Goal: Transaction & Acquisition: Purchase product/service

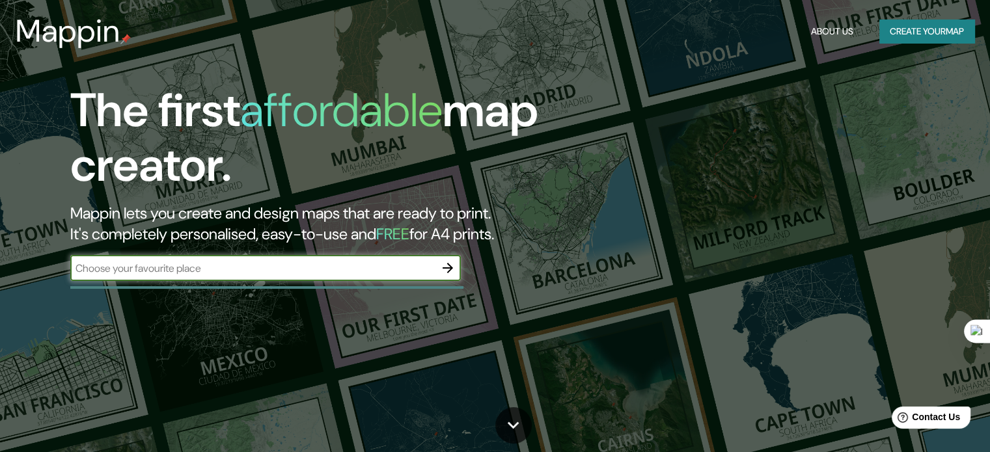
click at [228, 260] on div "​" at bounding box center [265, 268] width 390 height 26
click at [244, 269] on input "text" at bounding box center [252, 268] width 364 height 15
click at [180, 269] on input "text" at bounding box center [252, 268] width 364 height 15
click at [258, 273] on input "text" at bounding box center [252, 268] width 364 height 15
click at [213, 293] on div "The first affordable map creator. Mappin lets you create and design maps that a…" at bounding box center [318, 188] width 594 height 211
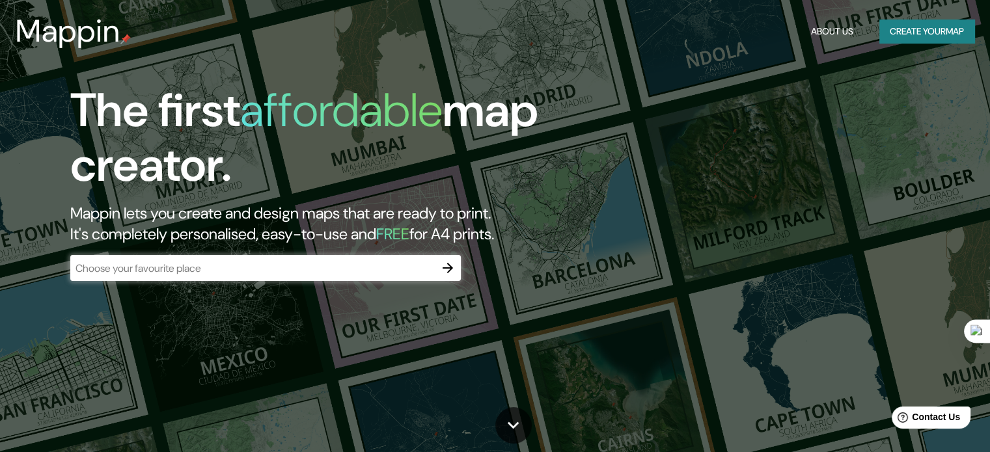
click at [221, 288] on div "The first affordable map creator. Mappin lets you create and design maps that a…" at bounding box center [318, 188] width 594 height 211
click at [225, 278] on div "​" at bounding box center [265, 268] width 390 height 26
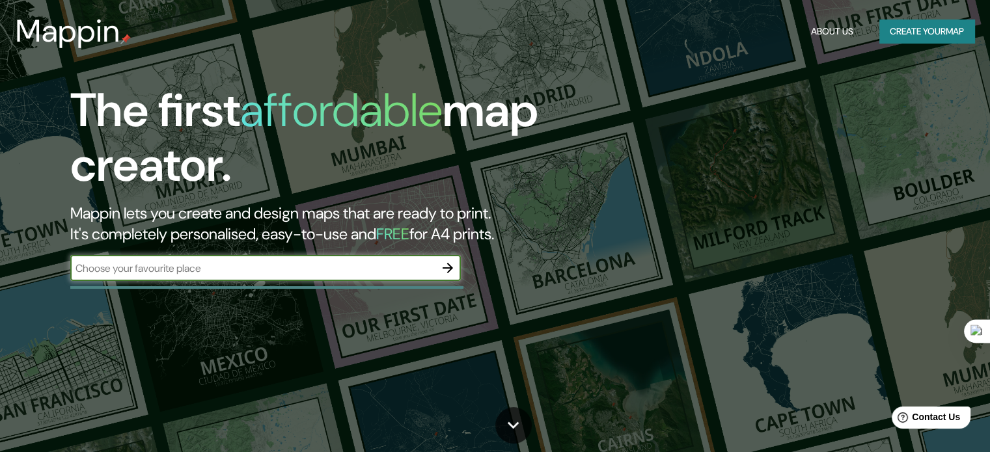
click at [219, 290] on div "The first affordable map creator. Mappin lets you create and design maps that a…" at bounding box center [318, 188] width 594 height 211
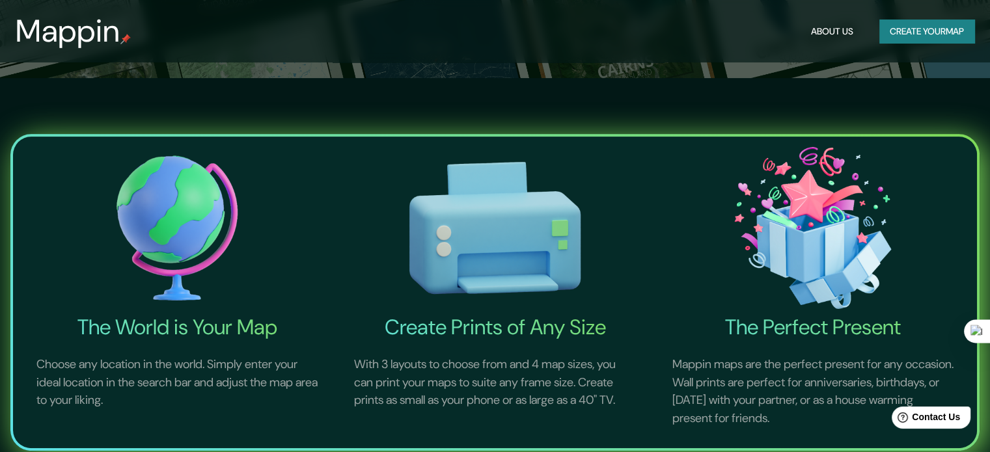
scroll to position [390, 0]
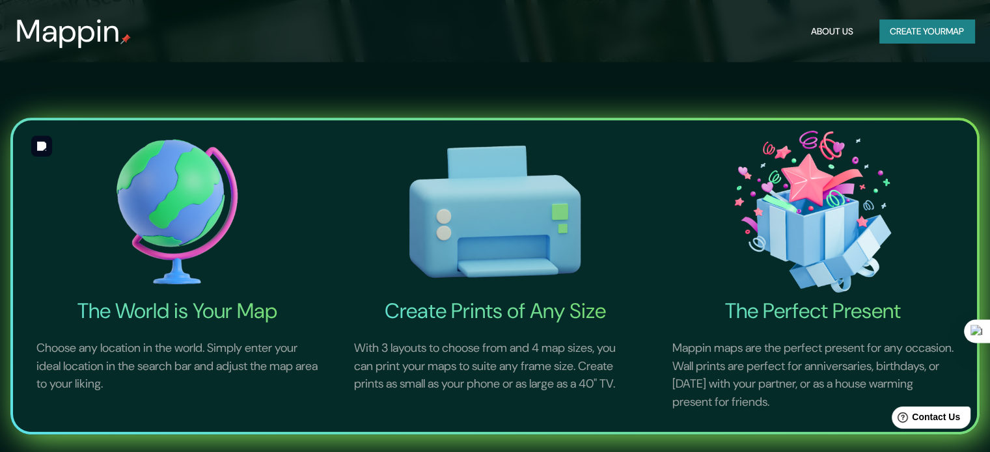
click at [190, 234] on img at bounding box center [177, 212] width 312 height 173
click at [919, 25] on button "Create your map" at bounding box center [926, 32] width 95 height 24
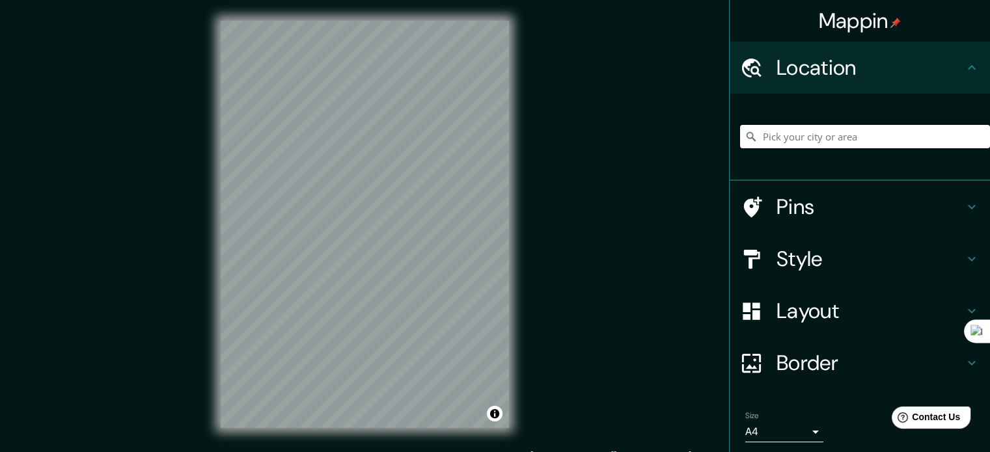
click at [856, 140] on input "Pick your city or area" at bounding box center [865, 136] width 250 height 23
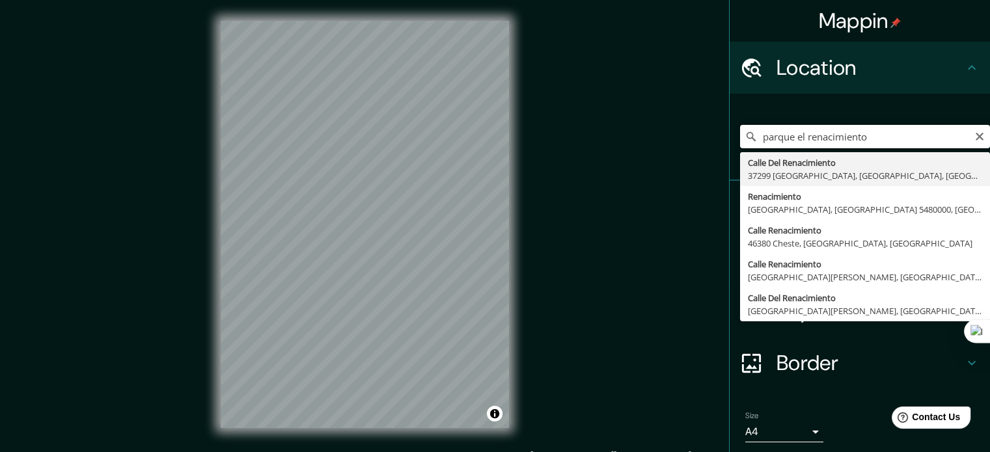
drag, startPoint x: 887, startPoint y: 136, endPoint x: 583, endPoint y: 150, distance: 304.1
click at [583, 150] on div "Mappin Location parque el renacimiento [GEOGRAPHIC_DATA] [GEOGRAPHIC_DATA] Rena…" at bounding box center [495, 235] width 990 height 470
paste input "Av. Americas & cra 29."
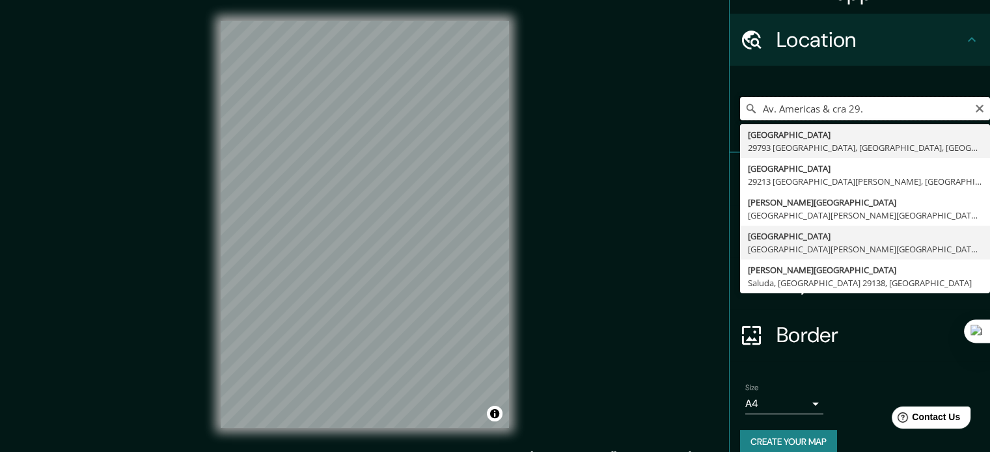
scroll to position [44, 0]
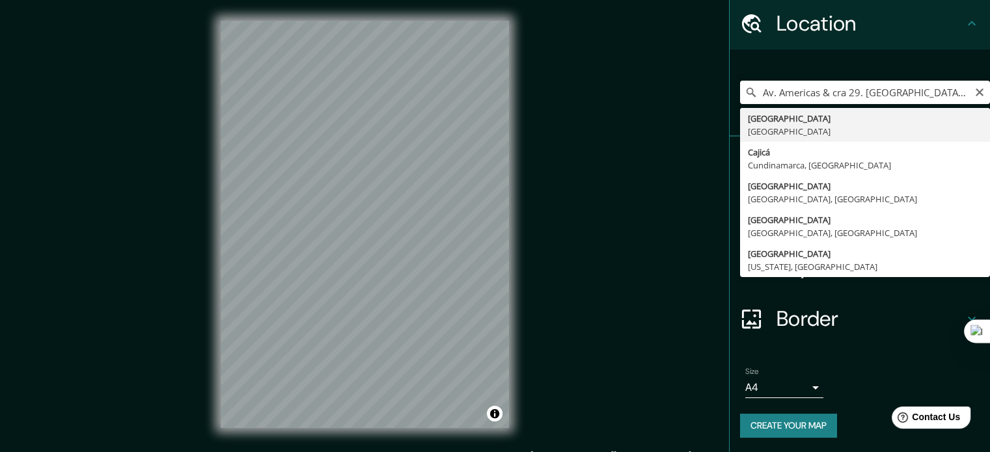
type input "[GEOGRAPHIC_DATA], [GEOGRAPHIC_DATA]"
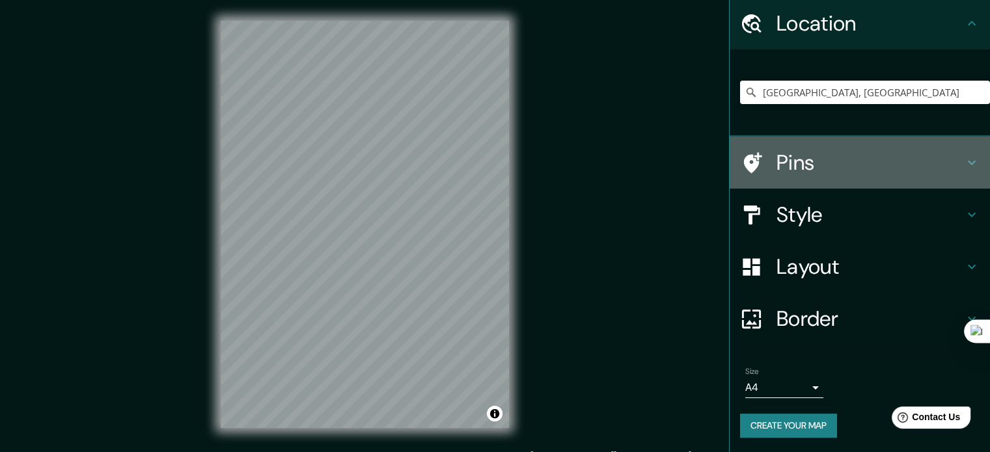
click at [829, 148] on div "Pins" at bounding box center [859, 163] width 260 height 52
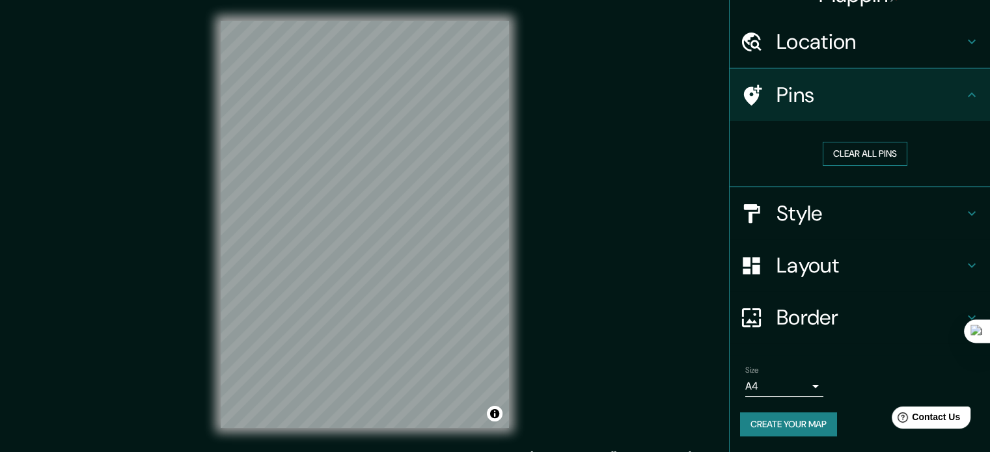
scroll to position [25, 0]
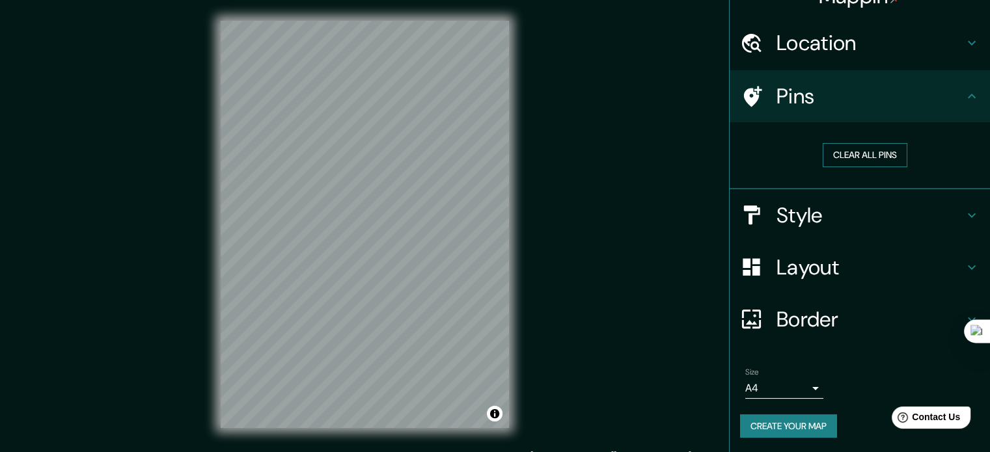
click at [867, 150] on button "Clear all pins" at bounding box center [864, 155] width 85 height 24
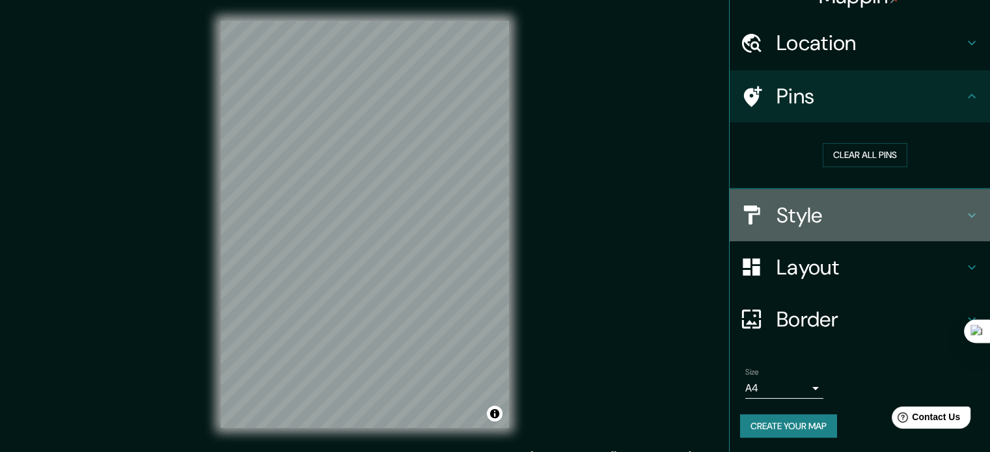
click at [815, 203] on h4 "Style" at bounding box center [869, 215] width 187 height 26
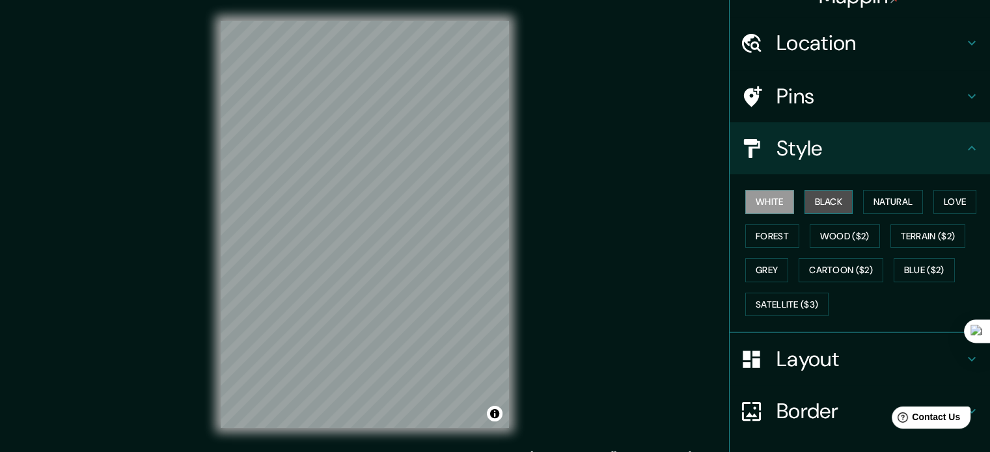
click at [820, 198] on button "Black" at bounding box center [828, 202] width 49 height 24
click at [880, 203] on button "Natural" at bounding box center [893, 202] width 60 height 24
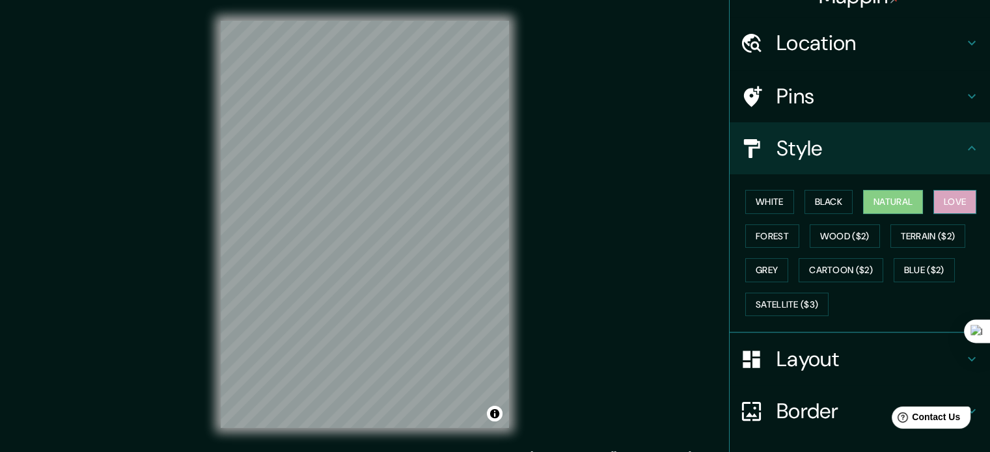
click at [945, 205] on button "Love" at bounding box center [954, 202] width 43 height 24
click at [777, 238] on button "Forest" at bounding box center [772, 236] width 54 height 24
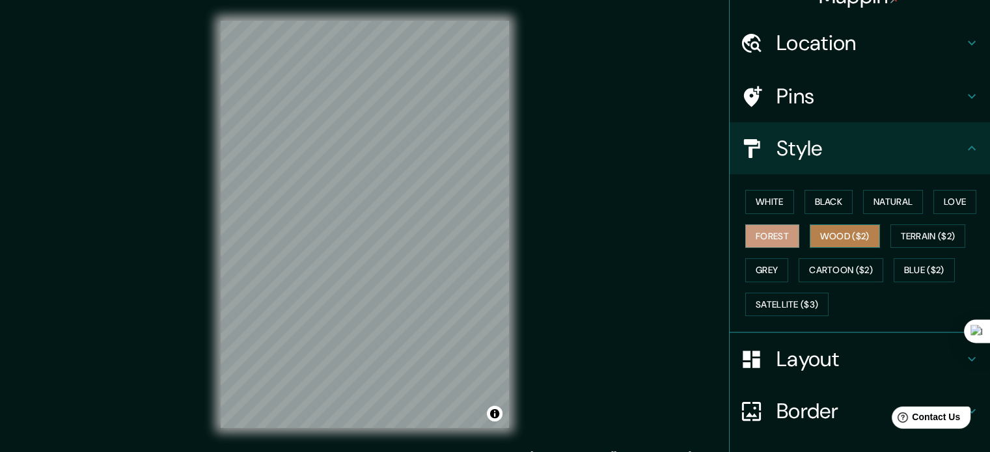
click at [809, 232] on button "Wood ($2)" at bounding box center [844, 236] width 70 height 24
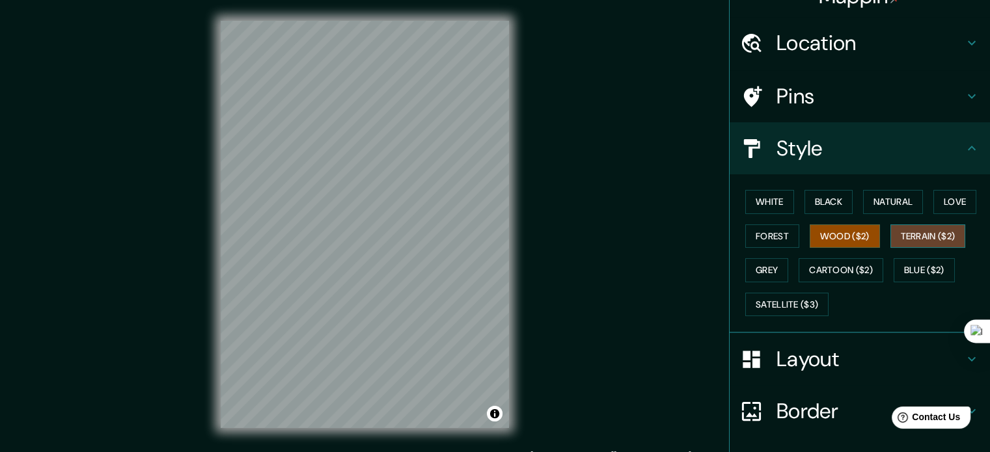
click at [923, 224] on button "Terrain ($2)" at bounding box center [927, 236] width 75 height 24
click at [757, 267] on button "Grey" at bounding box center [766, 270] width 43 height 24
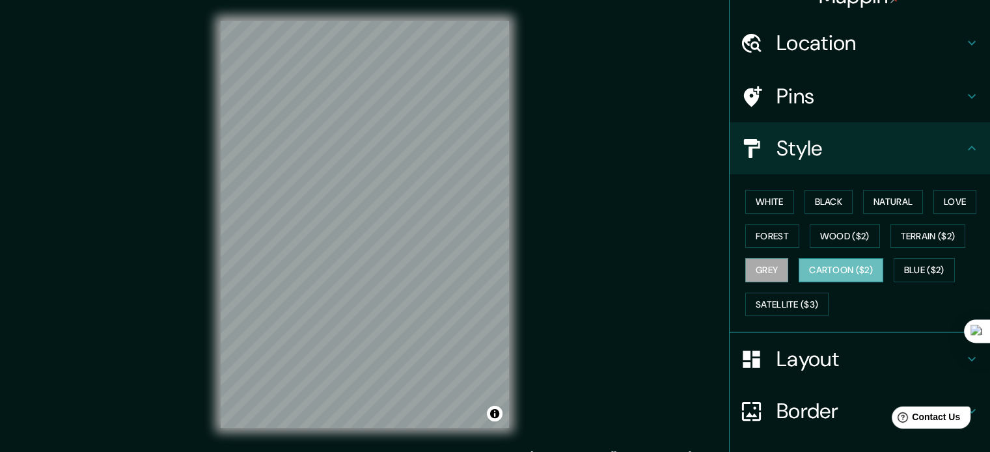
click at [812, 276] on button "Cartoon ($2)" at bounding box center [840, 270] width 85 height 24
click at [906, 273] on button "Blue ($2)" at bounding box center [923, 270] width 61 height 24
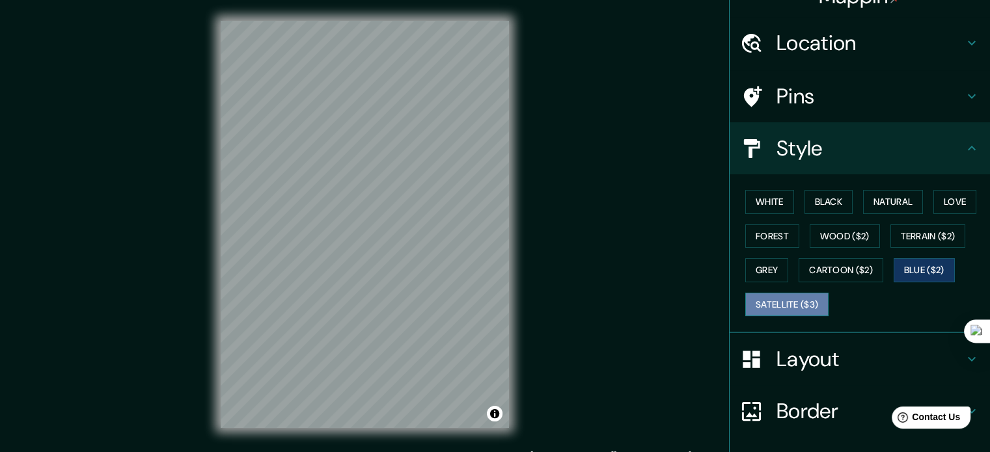
click at [778, 297] on button "Satellite ($3)" at bounding box center [786, 305] width 83 height 24
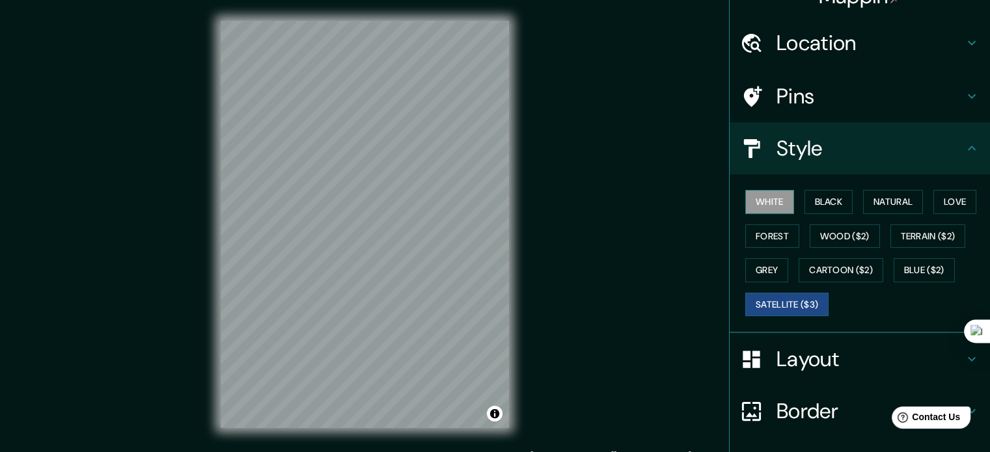
click at [770, 192] on button "White" at bounding box center [769, 202] width 49 height 24
click at [853, 350] on h4 "Layout" at bounding box center [869, 359] width 187 height 26
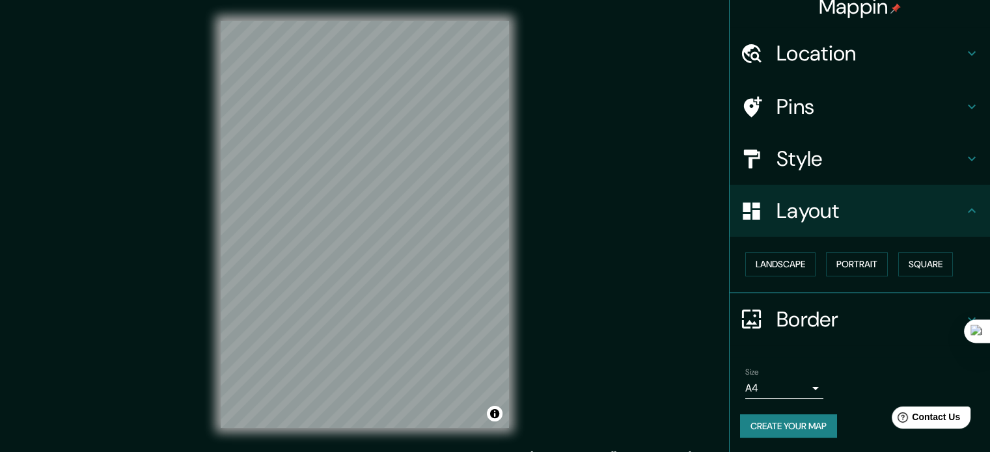
scroll to position [17, 0]
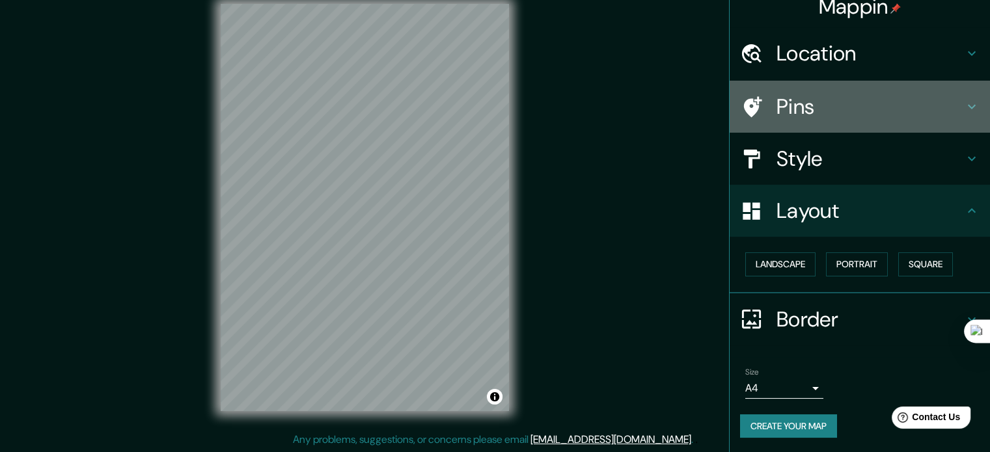
click at [844, 114] on h4 "Pins" at bounding box center [869, 107] width 187 height 26
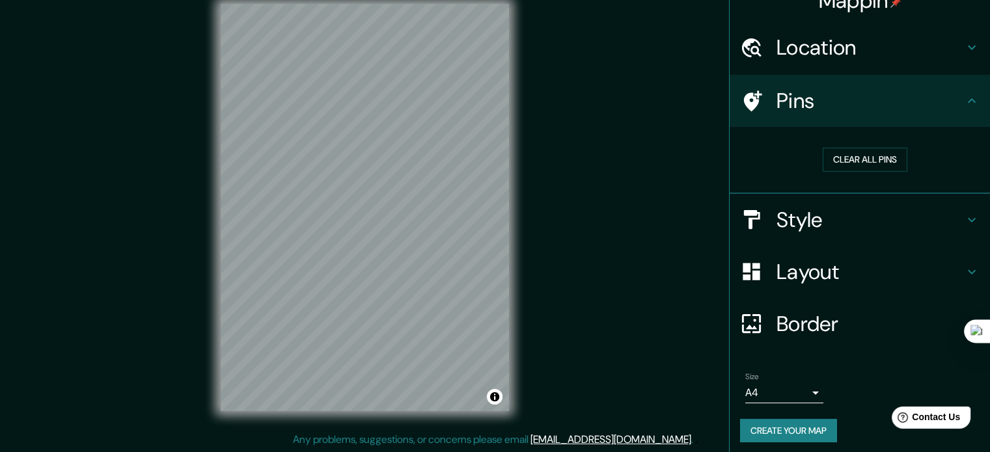
scroll to position [25, 0]
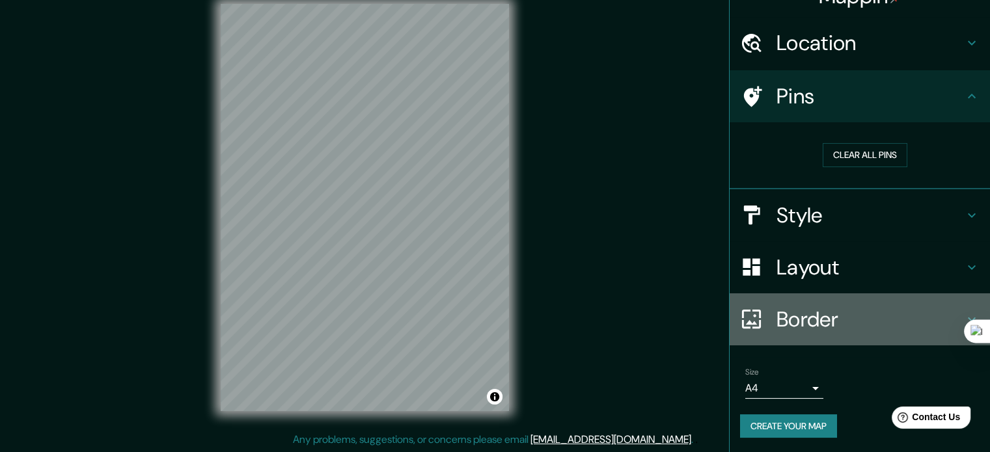
click at [796, 316] on h4 "Border" at bounding box center [869, 319] width 187 height 26
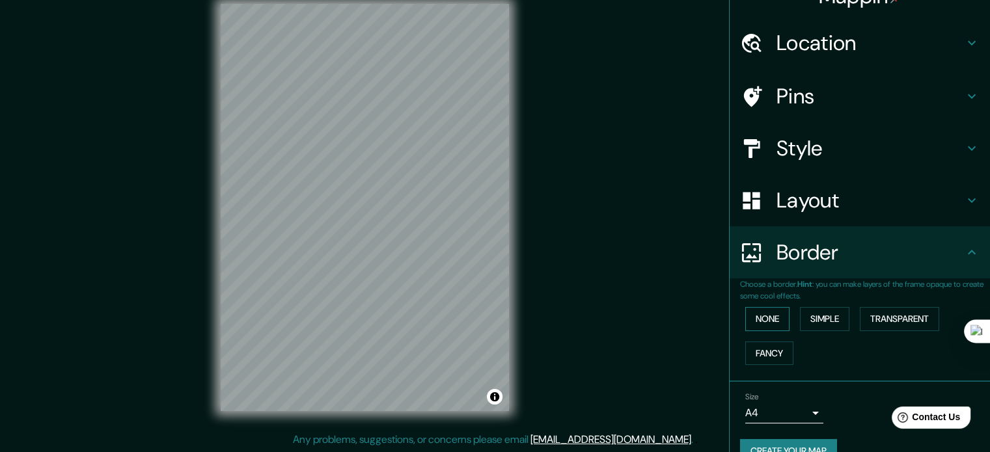
click at [770, 314] on button "None" at bounding box center [767, 319] width 44 height 24
click at [803, 322] on button "Simple" at bounding box center [824, 319] width 49 height 24
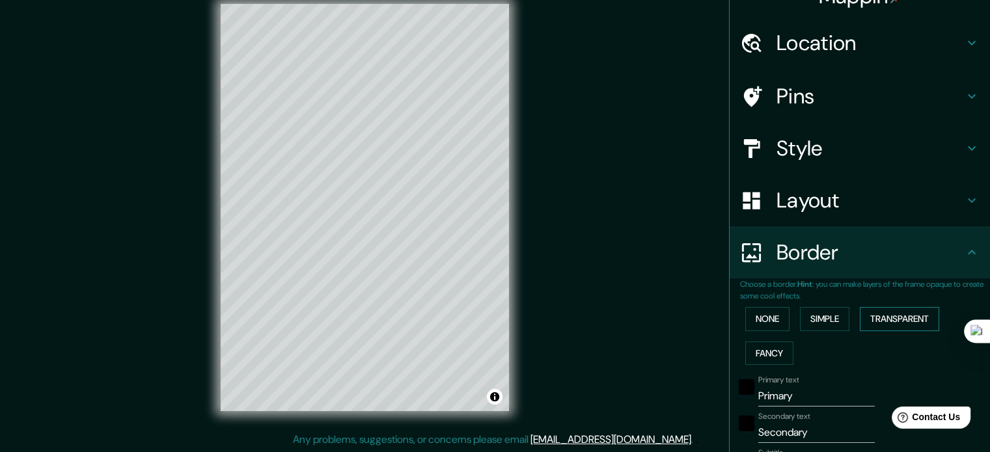
drag, startPoint x: 877, startPoint y: 316, endPoint x: 864, endPoint y: 316, distance: 13.0
click at [877, 315] on button "Transparent" at bounding box center [898, 319] width 79 height 24
click at [761, 317] on button "None" at bounding box center [767, 319] width 44 height 24
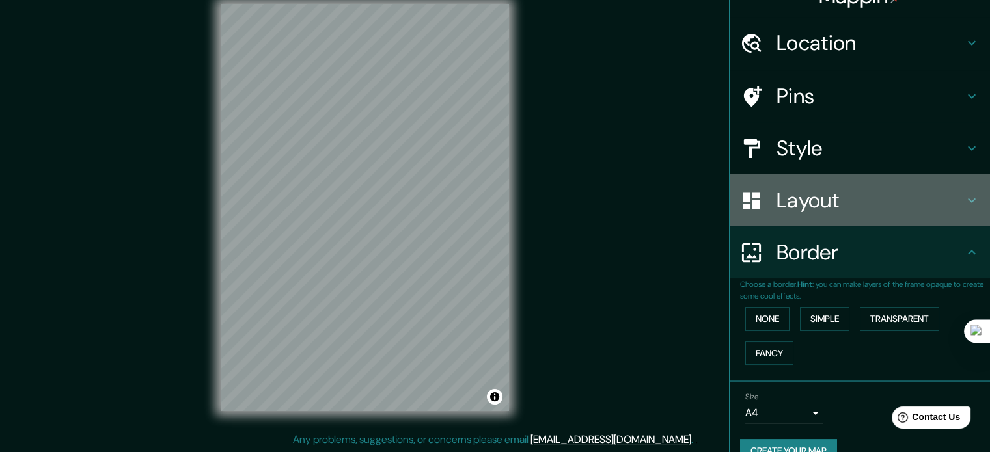
click at [815, 202] on h4 "Layout" at bounding box center [869, 200] width 187 height 26
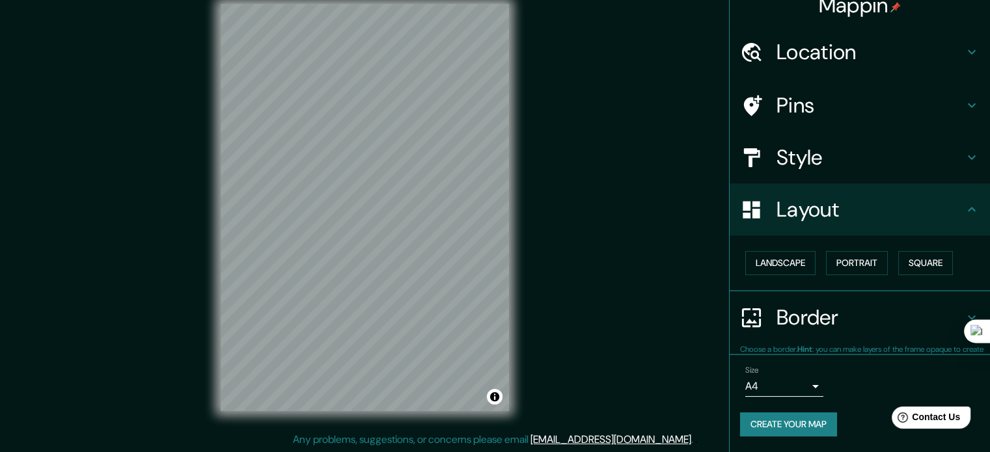
scroll to position [14, 0]
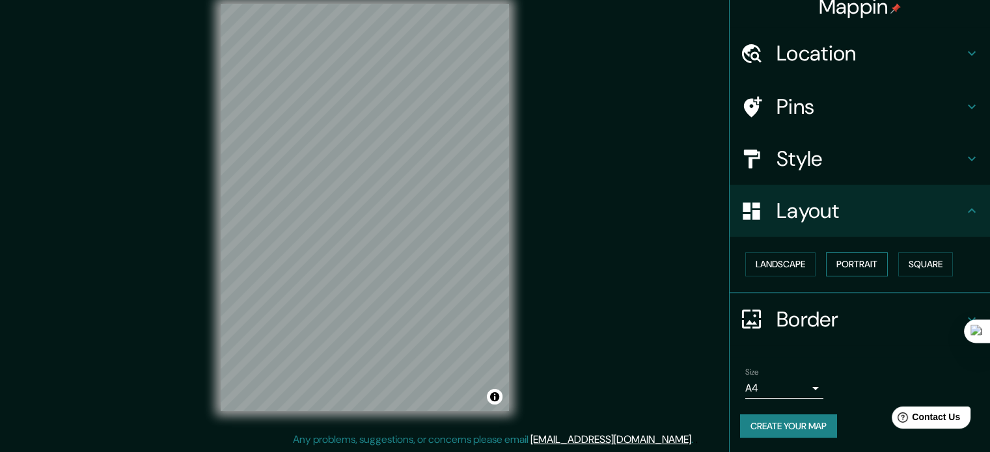
click at [864, 266] on button "Portrait" at bounding box center [857, 264] width 62 height 24
click at [792, 265] on button "Landscape" at bounding box center [780, 264] width 70 height 24
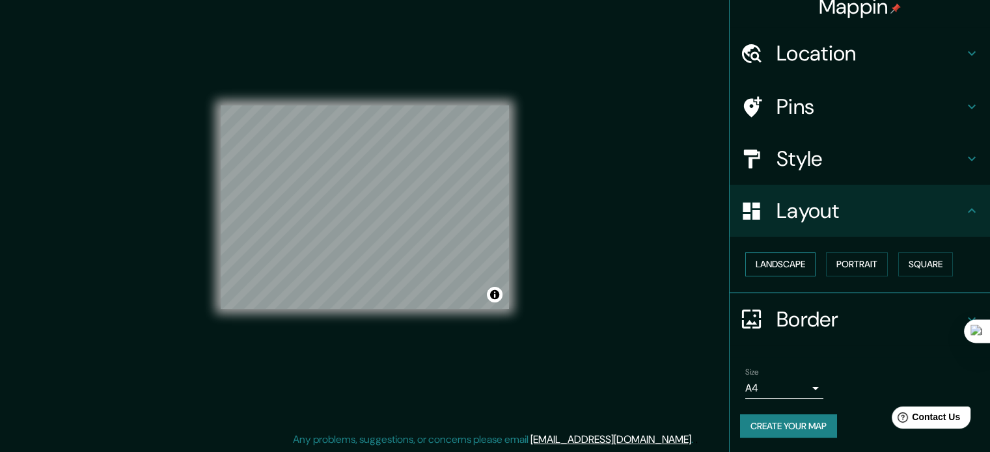
click at [785, 264] on button "Landscape" at bounding box center [780, 264] width 70 height 24
click at [826, 270] on button "Portrait" at bounding box center [857, 264] width 62 height 24
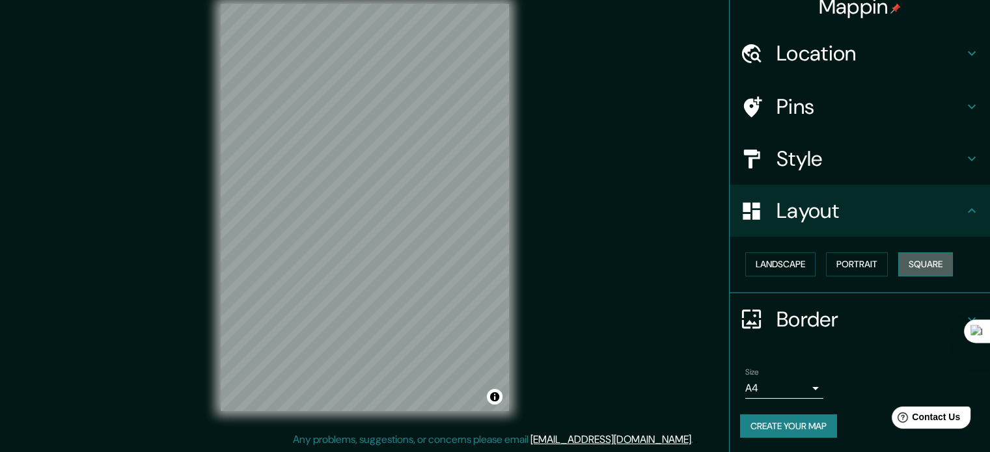
click at [900, 265] on button "Square" at bounding box center [925, 264] width 55 height 24
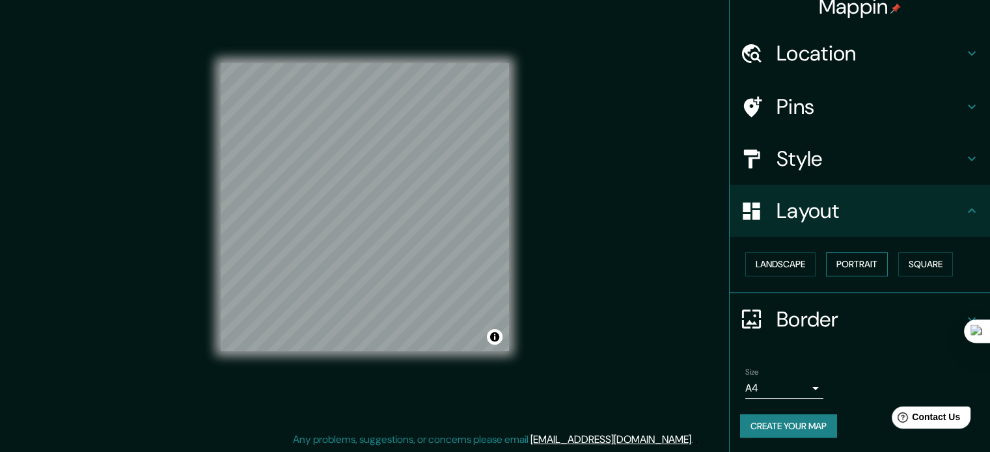
click at [877, 264] on button "Portrait" at bounding box center [857, 264] width 62 height 24
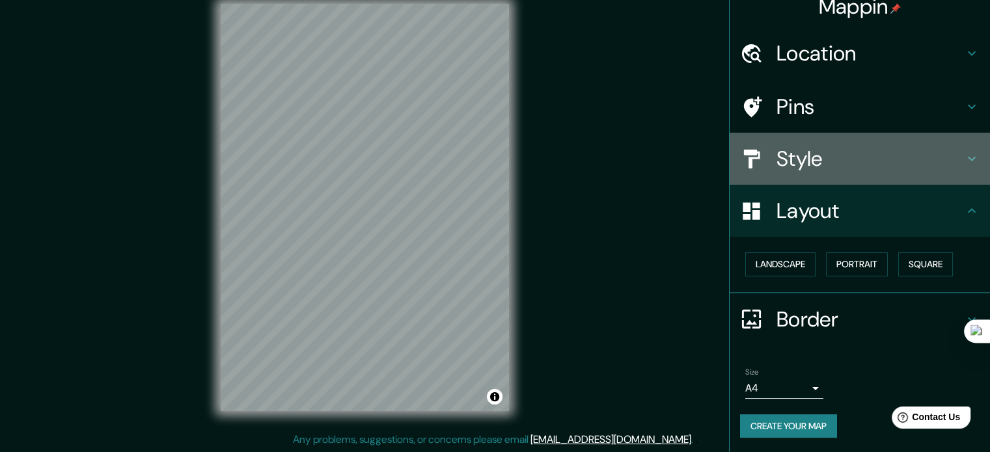
drag, startPoint x: 836, startPoint y: 152, endPoint x: 829, endPoint y: 159, distance: 10.1
click at [835, 155] on h4 "Style" at bounding box center [869, 159] width 187 height 26
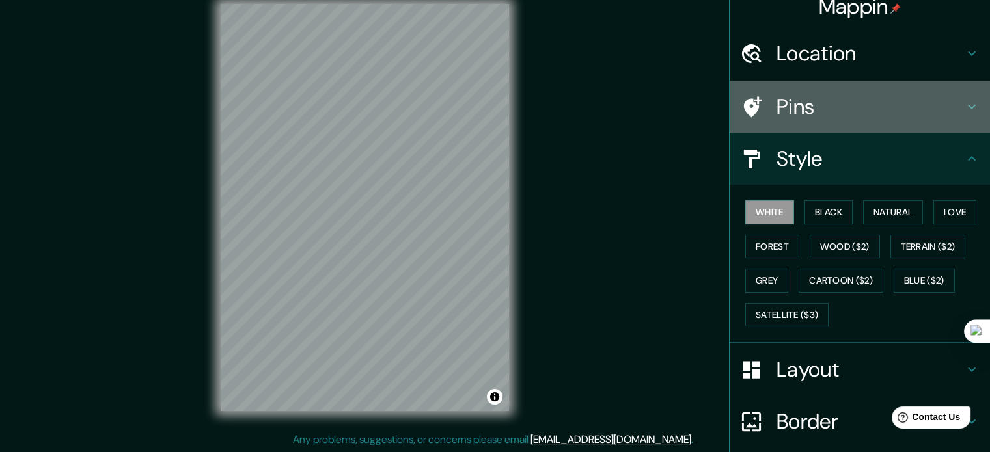
click at [822, 91] on div "Pins" at bounding box center [859, 107] width 260 height 52
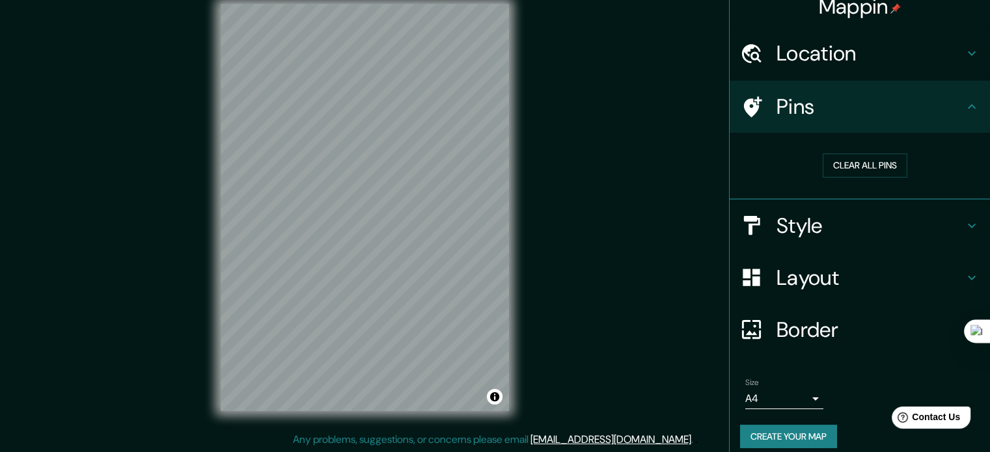
click at [910, 43] on h4 "Location" at bounding box center [869, 53] width 187 height 26
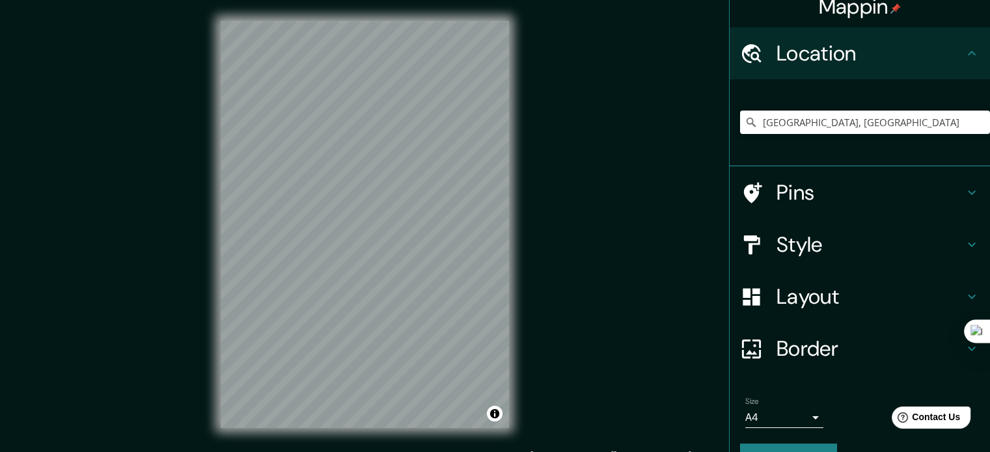
scroll to position [0, 0]
click at [880, 249] on h4 "Style" at bounding box center [869, 245] width 187 height 26
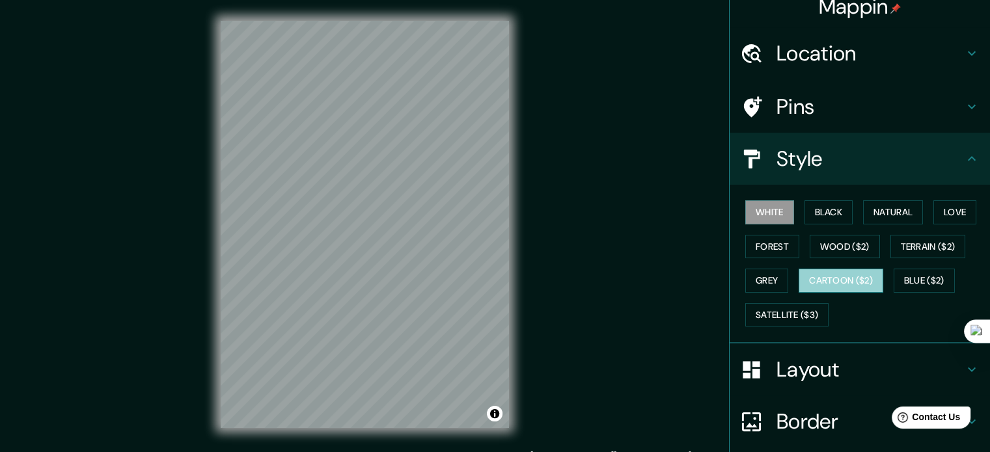
click at [822, 282] on button "Cartoon ($2)" at bounding box center [840, 281] width 85 height 24
click at [768, 211] on button "White" at bounding box center [769, 212] width 49 height 24
click at [825, 213] on button "Black" at bounding box center [828, 212] width 49 height 24
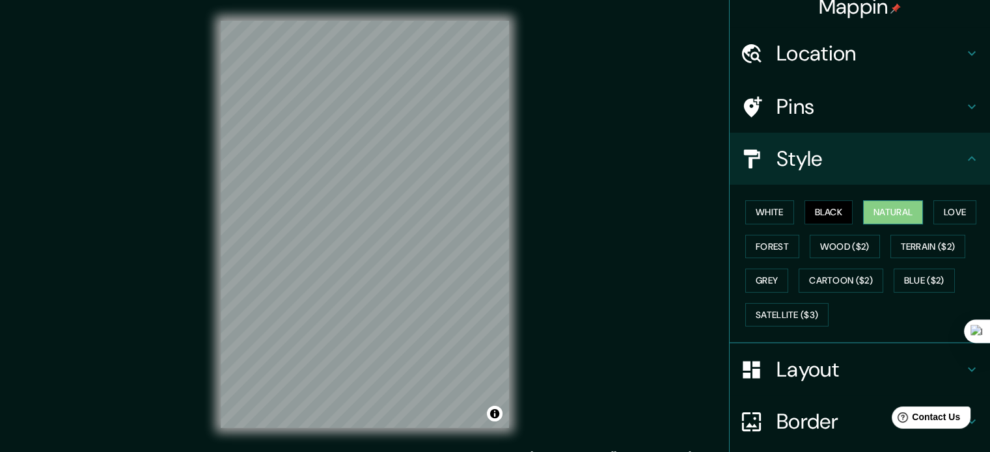
click at [867, 208] on button "Natural" at bounding box center [893, 212] width 60 height 24
click at [933, 217] on button "Love" at bounding box center [954, 212] width 43 height 24
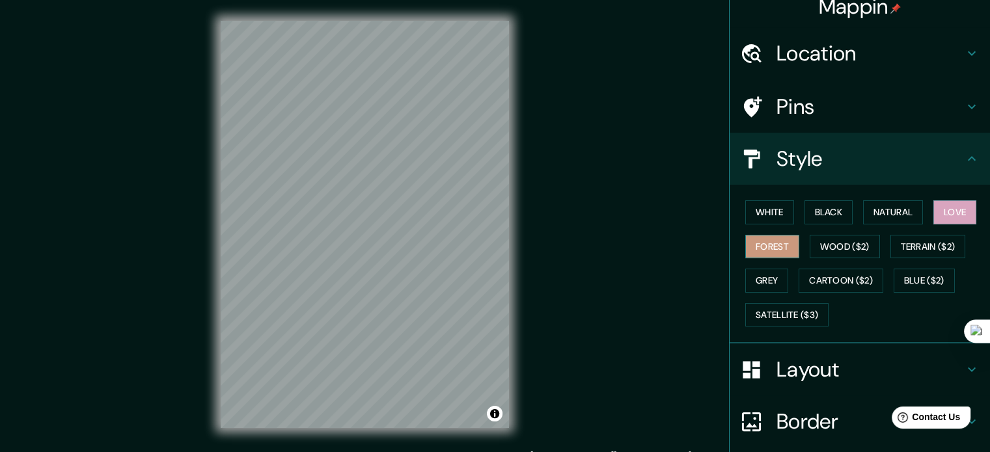
click at [770, 241] on button "Forest" at bounding box center [772, 247] width 54 height 24
click at [817, 252] on button "Wood ($2)" at bounding box center [844, 247] width 70 height 24
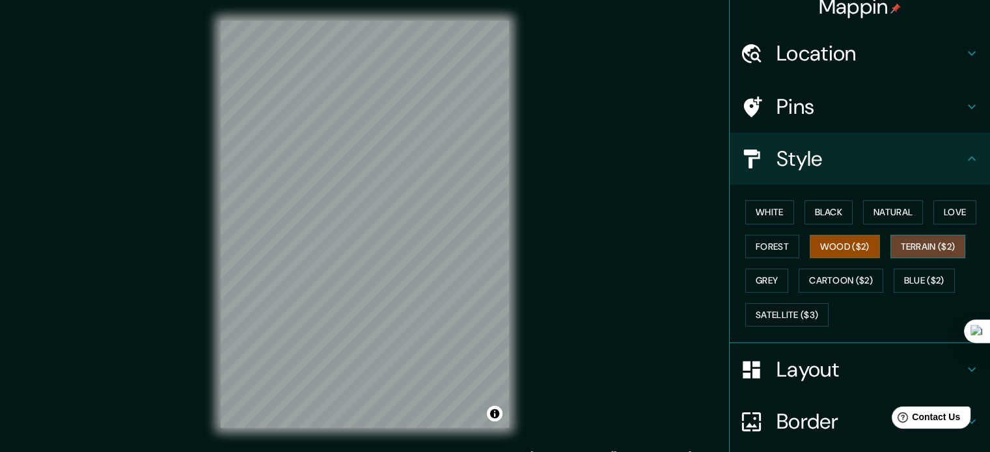
click at [925, 252] on button "Terrain ($2)" at bounding box center [927, 247] width 75 height 24
click at [771, 278] on button "Grey" at bounding box center [766, 281] width 43 height 24
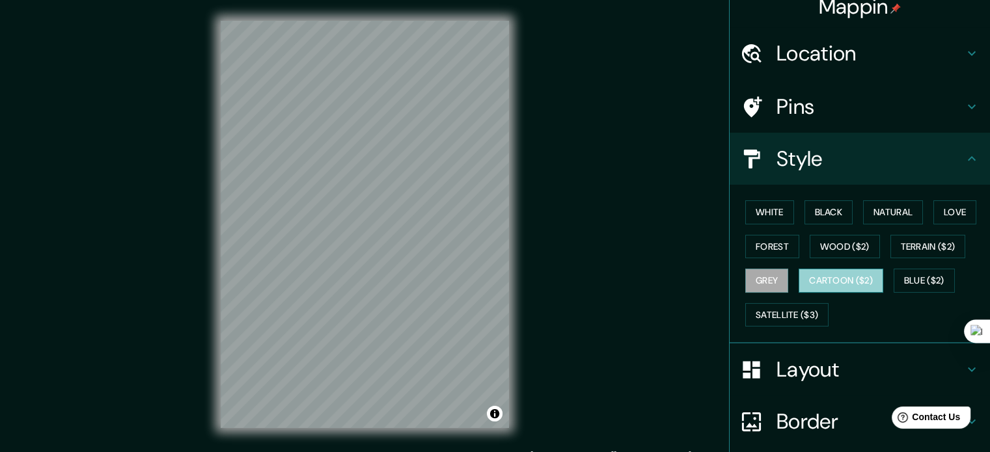
click at [828, 282] on button "Cartoon ($2)" at bounding box center [840, 281] width 85 height 24
click at [893, 275] on button "Blue ($2)" at bounding box center [923, 281] width 61 height 24
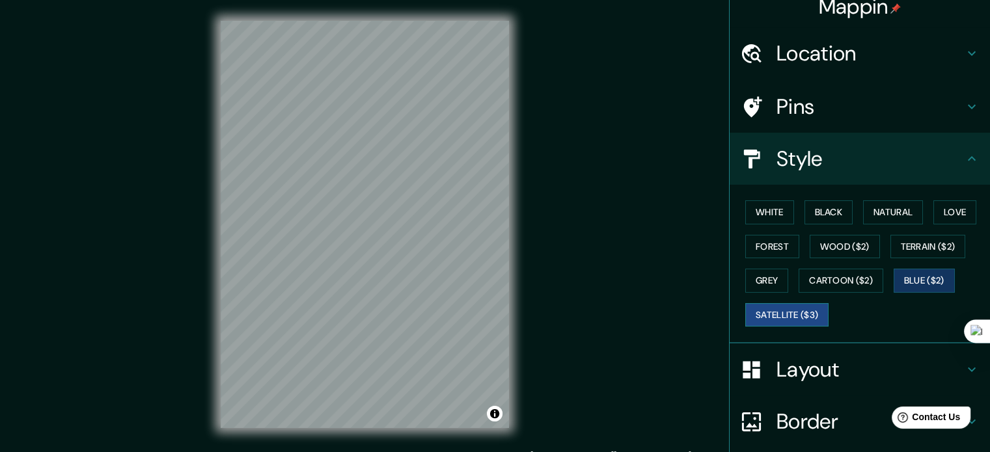
click at [785, 317] on button "Satellite ($3)" at bounding box center [786, 315] width 83 height 24
click at [745, 215] on button "White" at bounding box center [769, 212] width 49 height 24
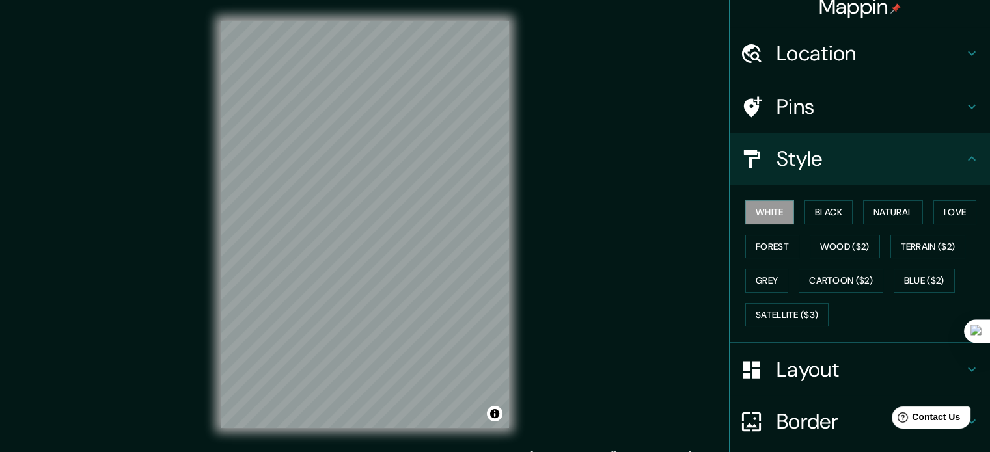
click at [794, 213] on div "White Black Natural Love Forest Wood ($2) Terrain ($2) Grey Cartoon ($2) Blue (…" at bounding box center [865, 263] width 250 height 137
click at [805, 218] on button "Black" at bounding box center [828, 212] width 49 height 24
click at [864, 210] on button "Natural" at bounding box center [893, 212] width 60 height 24
click at [950, 218] on button "Love" at bounding box center [954, 212] width 43 height 24
click at [760, 241] on button "Forest" at bounding box center [772, 247] width 54 height 24
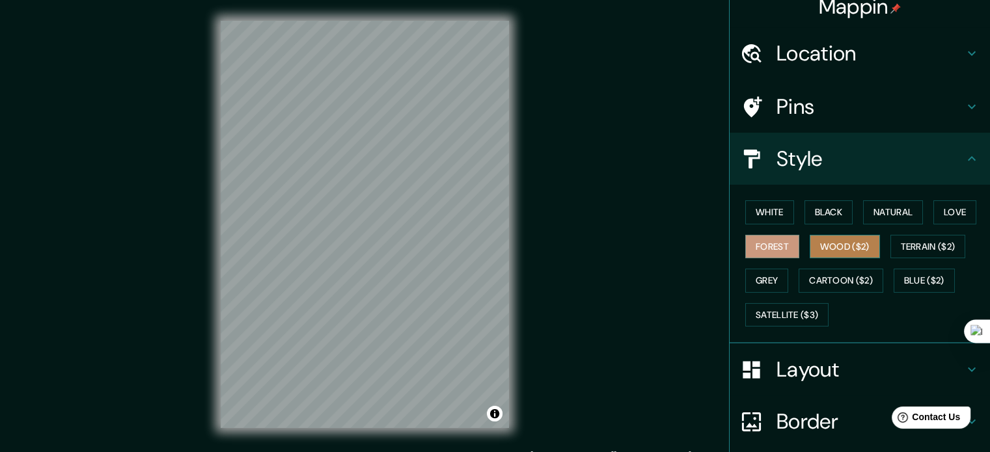
click at [831, 248] on button "Wood ($2)" at bounding box center [844, 247] width 70 height 24
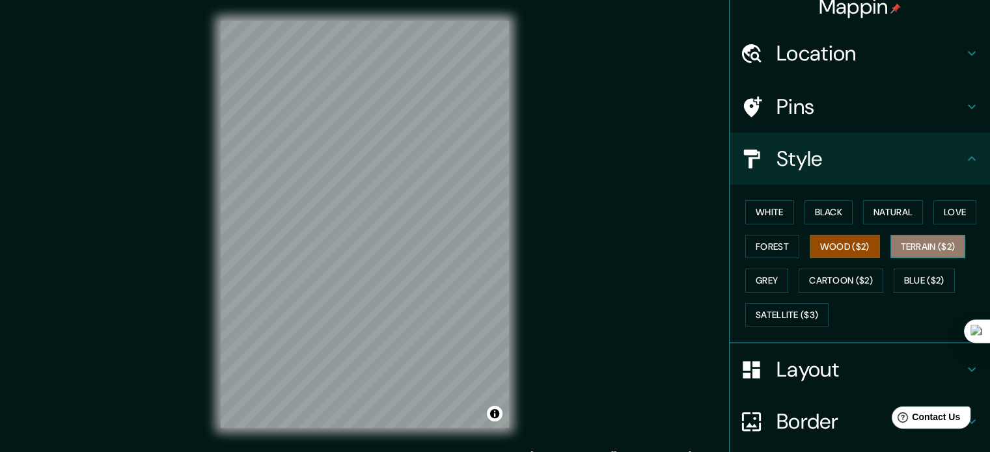
click at [898, 243] on button "Terrain ($2)" at bounding box center [927, 247] width 75 height 24
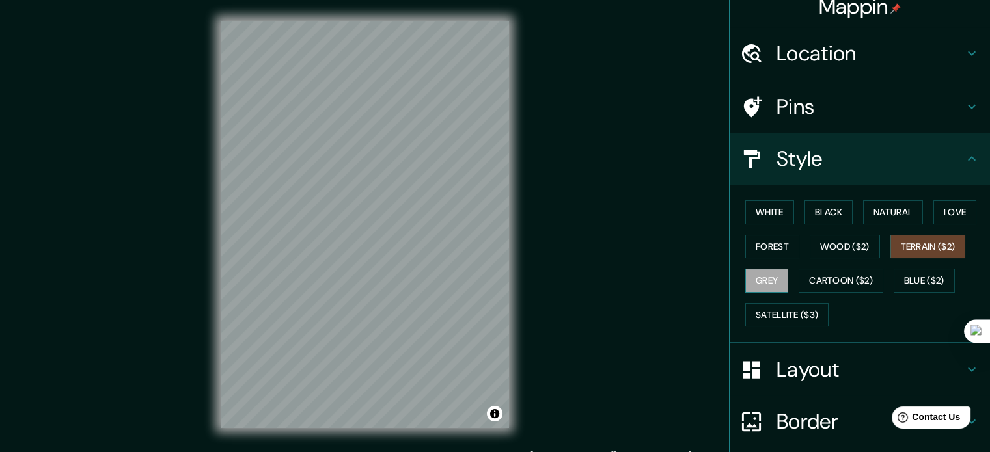
click at [762, 271] on button "Grey" at bounding box center [766, 281] width 43 height 24
